Goal: Task Accomplishment & Management: Use online tool/utility

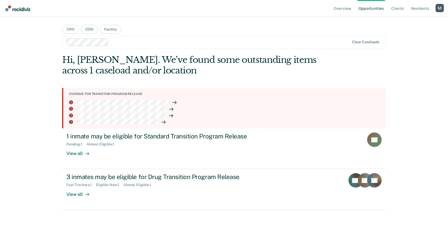
drag, startPoint x: 439, startPoint y: 9, endPoint x: 430, endPoint y: 14, distance: 10.7
click at [439, 9] on div "Profile dropdown button" at bounding box center [439, 8] width 8 height 8
click at [404, 22] on link "Profile" at bounding box center [418, 24] width 33 height 4
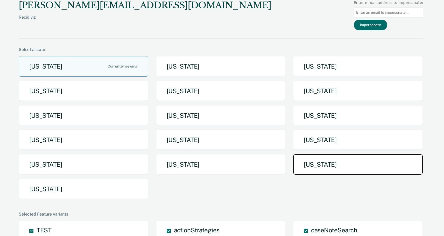
click at [320, 165] on button "[US_STATE]" at bounding box center [358, 164] width 130 height 20
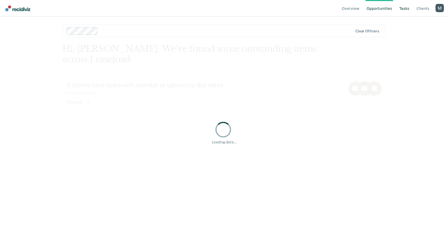
click at [406, 11] on link "Tasks" at bounding box center [404, 8] width 12 height 17
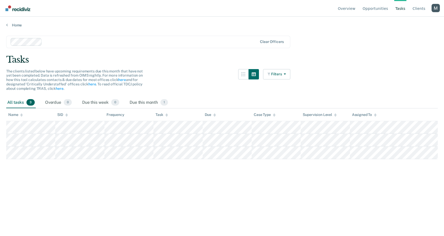
click at [106, 41] on div at bounding box center [151, 42] width 214 height 6
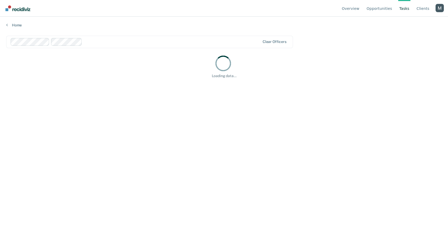
click at [114, 39] on div at bounding box center [172, 42] width 176 height 6
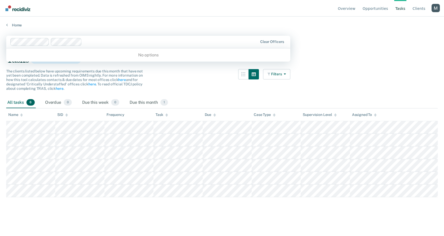
click at [128, 27] on main "option [PERSON_NAME], selected. 0 results available. Use Up and Down to choose …" at bounding box center [222, 130] width 444 height 207
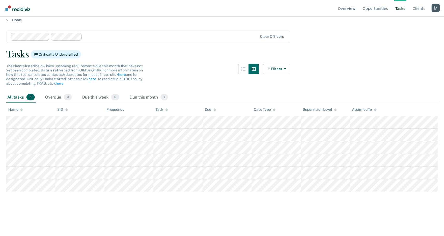
scroll to position [10, 0]
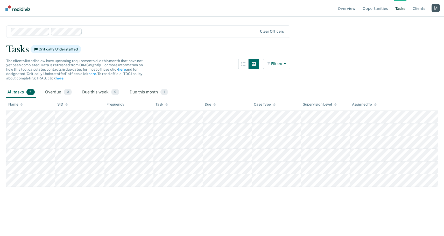
click at [435, 6] on div "Profile dropdown button" at bounding box center [436, 8] width 8 height 8
click at [403, 21] on button "Profile" at bounding box center [415, 24] width 50 height 8
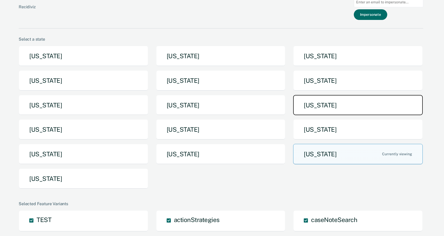
click at [330, 108] on button "[US_STATE]" at bounding box center [358, 105] width 130 height 20
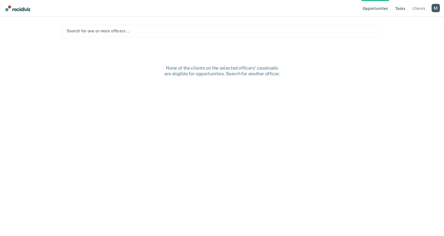
click at [403, 10] on link "Tasks" at bounding box center [400, 8] width 12 height 17
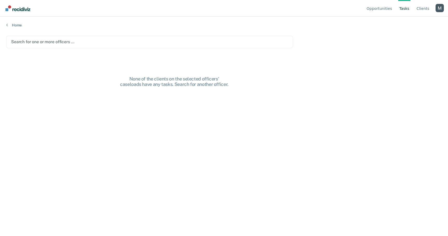
click at [156, 42] on div at bounding box center [149, 42] width 277 height 6
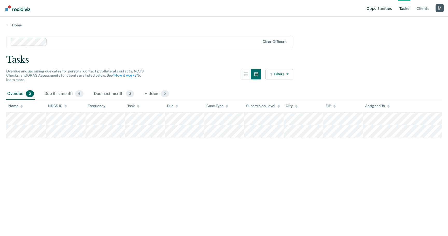
click at [381, 8] on link "Opportunities" at bounding box center [378, 8] width 27 height 17
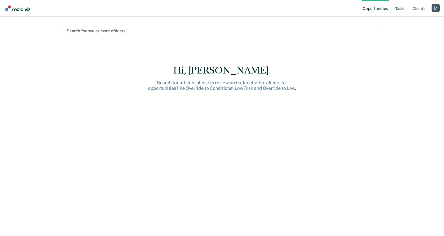
click at [98, 19] on main "Search for one or more officers … Hi, [PERSON_NAME]. Search for officers above …" at bounding box center [221, 120] width 333 height 207
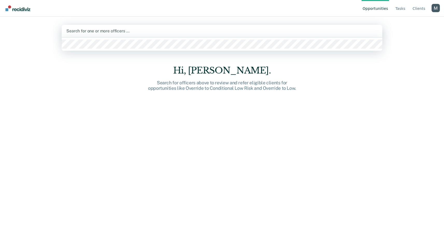
click at [137, 34] on div at bounding box center [221, 31] width 311 height 6
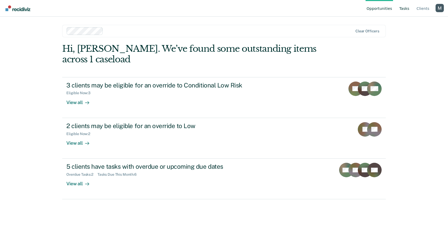
click at [406, 8] on link "Tasks" at bounding box center [404, 8] width 12 height 17
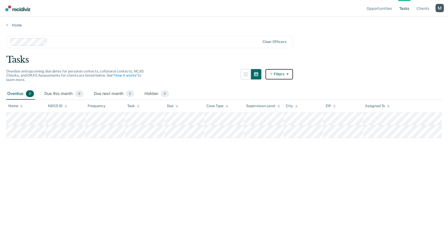
click at [277, 78] on button "Filters" at bounding box center [278, 74] width 27 height 10
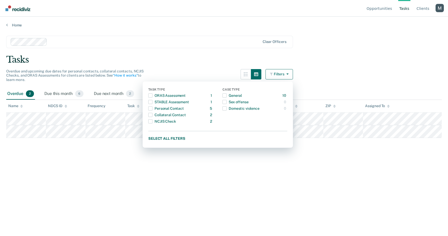
drag, startPoint x: 185, startPoint y: 72, endPoint x: 180, endPoint y: 73, distance: 5.5
click at [185, 72] on div "Overdue and upcoming due dates for personal contacts, collateral contacts, NCJI…" at bounding box center [149, 78] width 287 height 19
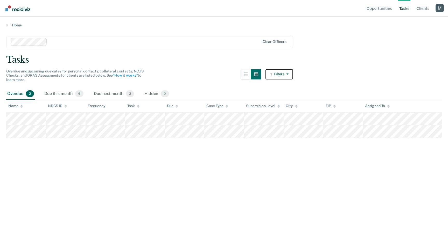
click at [281, 70] on button "Filters" at bounding box center [278, 74] width 27 height 10
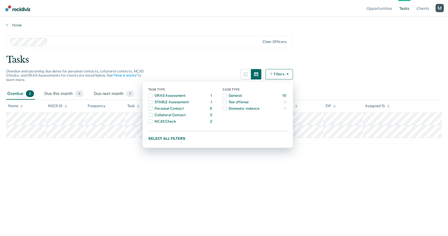
click at [283, 72] on button "Filters" at bounding box center [278, 74] width 27 height 10
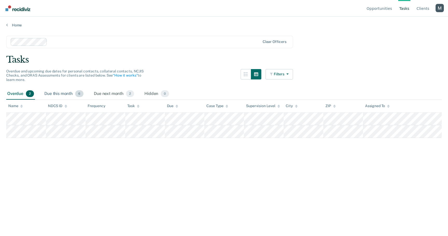
click at [61, 94] on div "Due this month 6" at bounding box center [63, 93] width 41 height 11
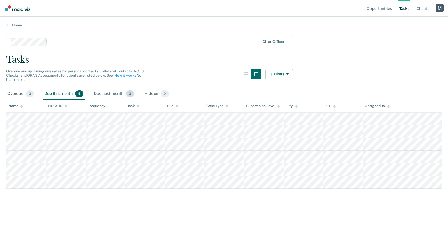
click at [111, 94] on div "Due next month 2" at bounding box center [114, 93] width 42 height 11
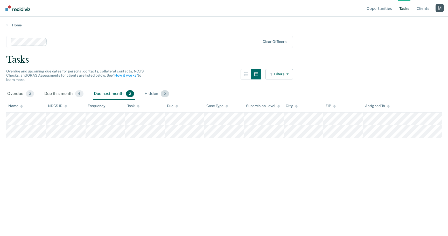
click at [149, 93] on div "Hidden 0" at bounding box center [156, 93] width 26 height 11
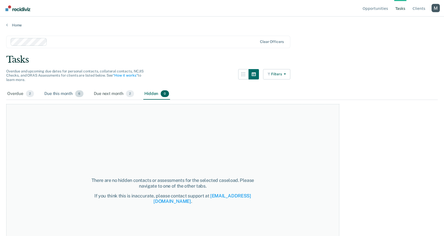
click at [68, 94] on div "Due this month 6" at bounding box center [63, 93] width 41 height 11
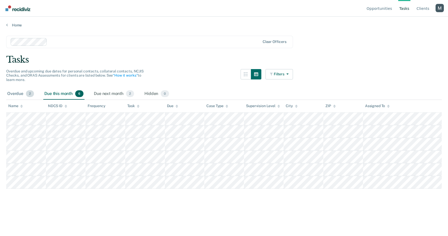
click at [26, 94] on div "Overdue 2" at bounding box center [20, 93] width 29 height 11
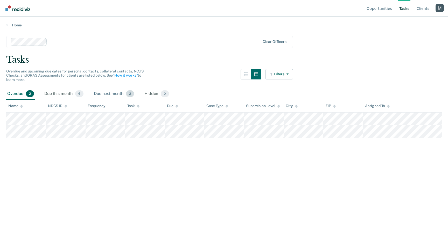
click at [105, 93] on div "Due next month 2" at bounding box center [114, 93] width 42 height 11
click at [73, 92] on div "Due this month 6" at bounding box center [63, 93] width 41 height 11
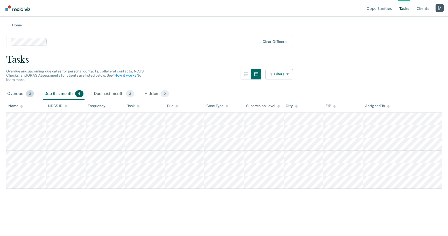
click at [23, 92] on div "Overdue 2" at bounding box center [20, 93] width 29 height 11
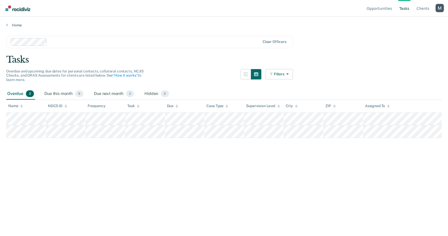
drag, startPoint x: 57, startPoint y: 93, endPoint x: 85, endPoint y: 91, distance: 28.6
click at [57, 93] on div "Due this month 6" at bounding box center [63, 93] width 41 height 11
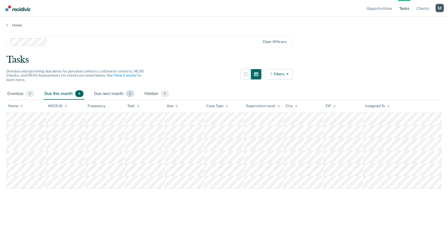
click at [102, 92] on div "Due next month 2" at bounding box center [114, 93] width 42 height 11
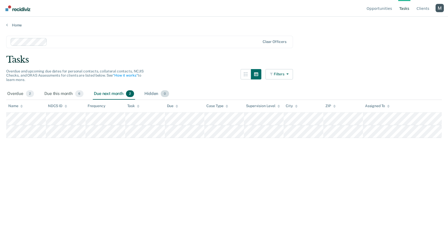
click at [146, 93] on div "Hidden 0" at bounding box center [156, 93] width 26 height 11
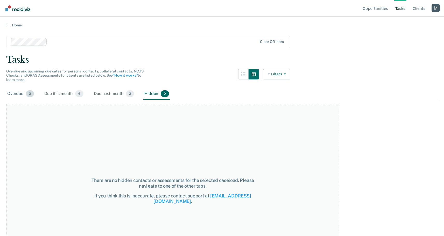
drag, startPoint x: 15, startPoint y: 93, endPoint x: 25, endPoint y: 93, distance: 10.1
click at [15, 93] on div "Overdue 2" at bounding box center [20, 93] width 29 height 11
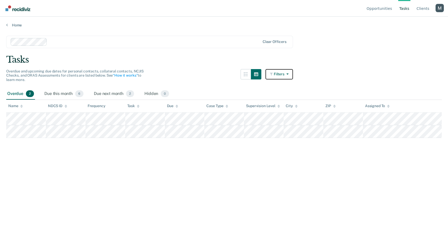
click at [290, 71] on button "Filters" at bounding box center [278, 74] width 27 height 10
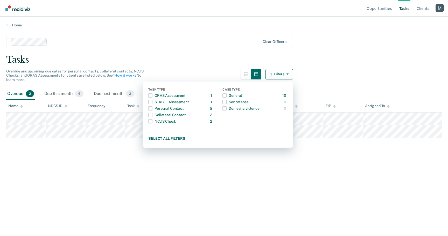
click at [216, 65] on main "Clear officers Tasks Overdue and upcoming due dates for personal contacts, coll…" at bounding box center [224, 130] width 448 height 207
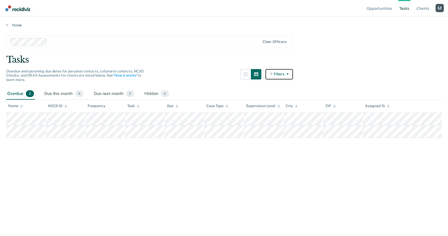
click at [285, 77] on button "Filters" at bounding box center [278, 74] width 27 height 10
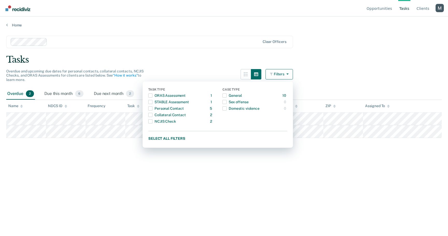
click at [180, 75] on div "Overdue and upcoming due dates for personal contacts, collateral contacts, NCJI…" at bounding box center [149, 78] width 287 height 19
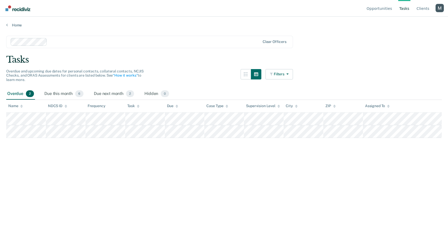
click at [440, 9] on div "Profile dropdown button" at bounding box center [439, 8] width 8 height 8
click at [405, 21] on button "Profile" at bounding box center [419, 24] width 50 height 8
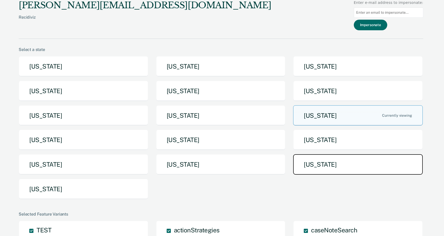
click at [322, 160] on button "[US_STATE]" at bounding box center [358, 164] width 130 height 20
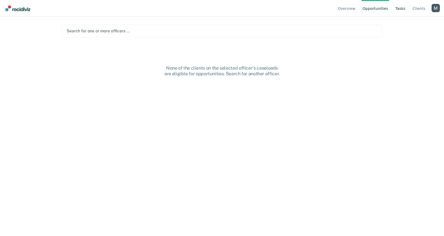
click at [405, 12] on link "Tasks" at bounding box center [400, 8] width 12 height 17
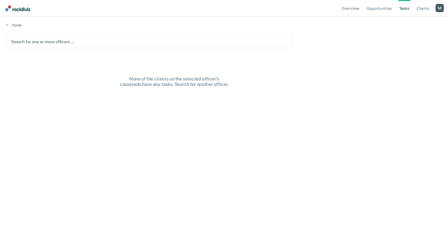
click at [151, 44] on div at bounding box center [149, 42] width 277 height 6
click at [103, 45] on div at bounding box center [136, 42] width 250 height 8
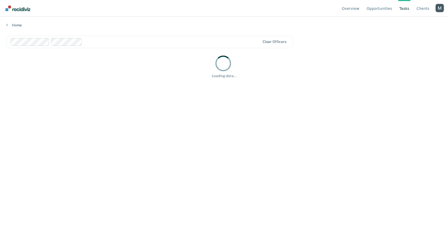
click at [107, 31] on main "Clear officers Loading data..." at bounding box center [224, 130] width 448 height 207
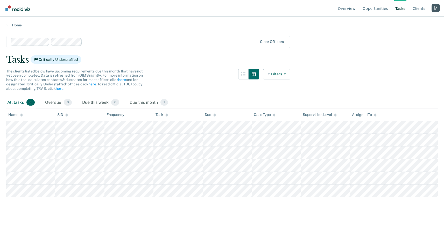
click at [106, 42] on div at bounding box center [170, 42] width 173 height 6
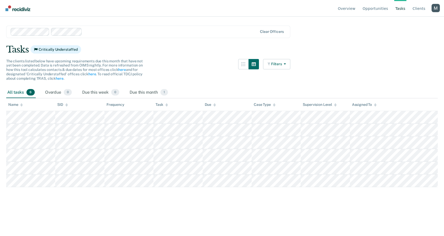
click at [205, 65] on div "The clients listed below have upcoming requirements due this month that have no…" at bounding box center [148, 73] width 284 height 28
click at [152, 93] on div "Due this month 1" at bounding box center [149, 92] width 40 height 11
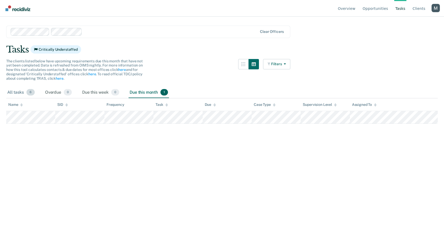
click at [22, 88] on div "All tasks 6" at bounding box center [21, 92] width 30 height 11
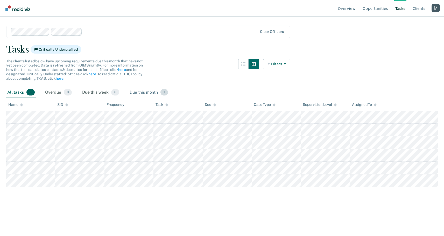
click at [141, 94] on div "Due this month 1" at bounding box center [149, 92] width 40 height 11
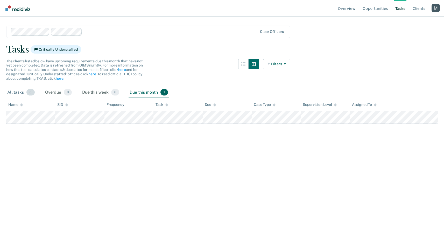
click at [34, 89] on div "All tasks 6" at bounding box center [21, 92] width 30 height 11
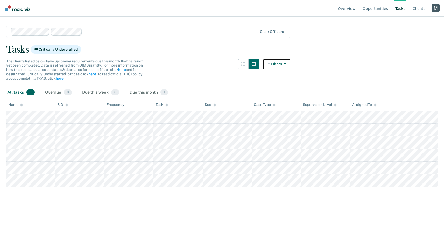
click at [286, 65] on icon "button" at bounding box center [284, 64] width 4 height 4
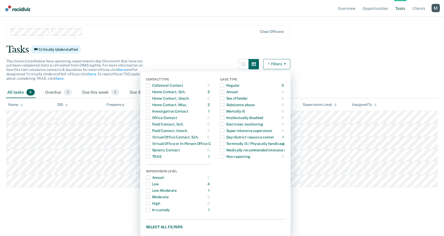
click at [319, 68] on main "Clear officers Tasks Critically Understaffed The clients listed below have upco…" at bounding box center [222, 120] width 444 height 207
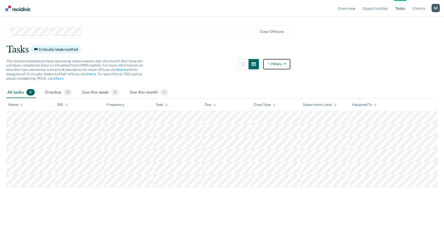
click at [291, 64] on button "Filters" at bounding box center [276, 64] width 27 height 10
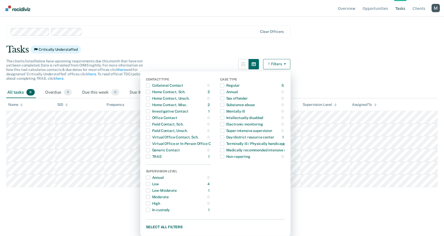
click at [86, 42] on main "Clear officers Tasks Critically Understaffed The clients listed below have upco…" at bounding box center [222, 120] width 444 height 207
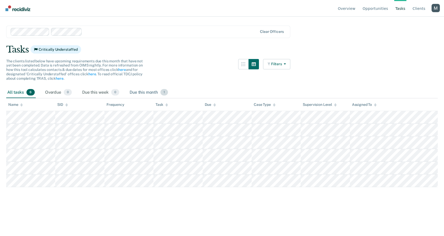
click at [154, 93] on div "Due this month 1" at bounding box center [149, 92] width 40 height 11
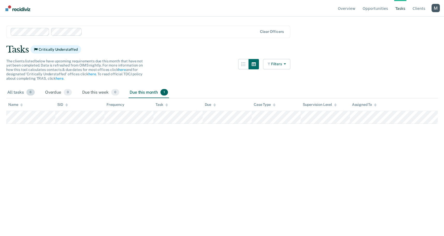
click at [27, 91] on span "6" at bounding box center [30, 92] width 8 height 7
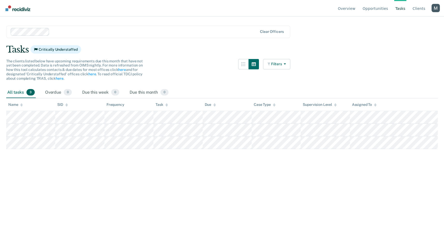
click at [62, 29] on div at bounding box center [155, 32] width 206 height 6
click at [55, 29] on div at bounding box center [151, 32] width 214 height 6
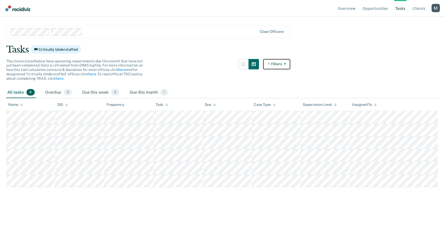
click at [291, 64] on button "Filters" at bounding box center [276, 64] width 27 height 10
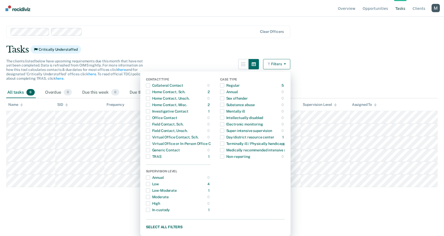
click at [235, 78] on div "Case Type" at bounding box center [252, 80] width 65 height 5
copy div "Case Type"
click at [153, 184] on div "Low" at bounding box center [152, 184] width 13 height 8
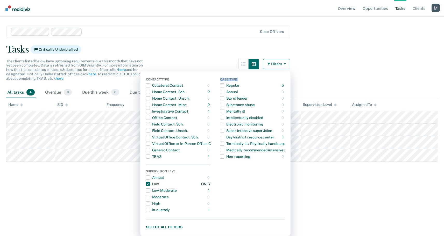
click at [153, 184] on div "Low" at bounding box center [152, 184] width 13 height 8
